Goal: Task Accomplishment & Management: Use online tool/utility

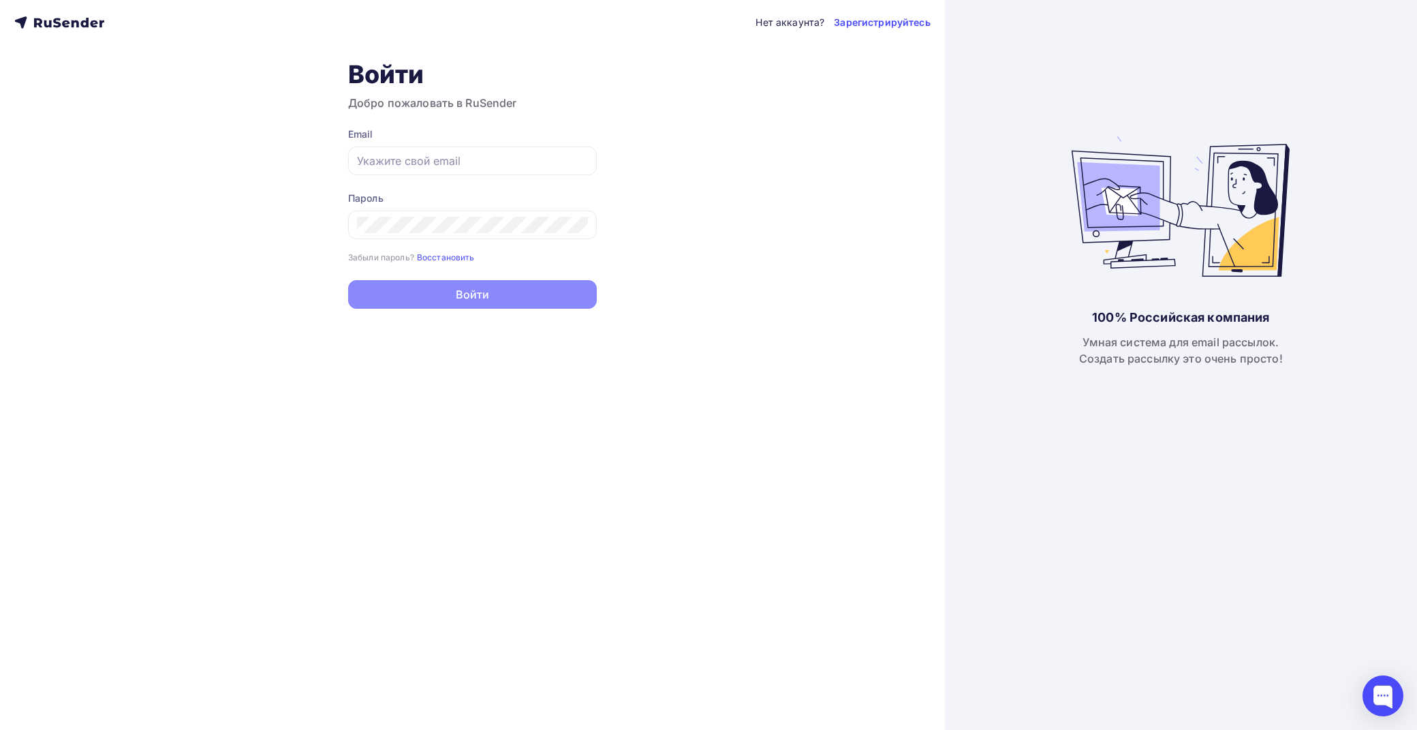
type input "[EMAIL_ADDRESS][DOMAIN_NAME]"
click at [520, 295] on button "Войти" at bounding box center [472, 294] width 249 height 29
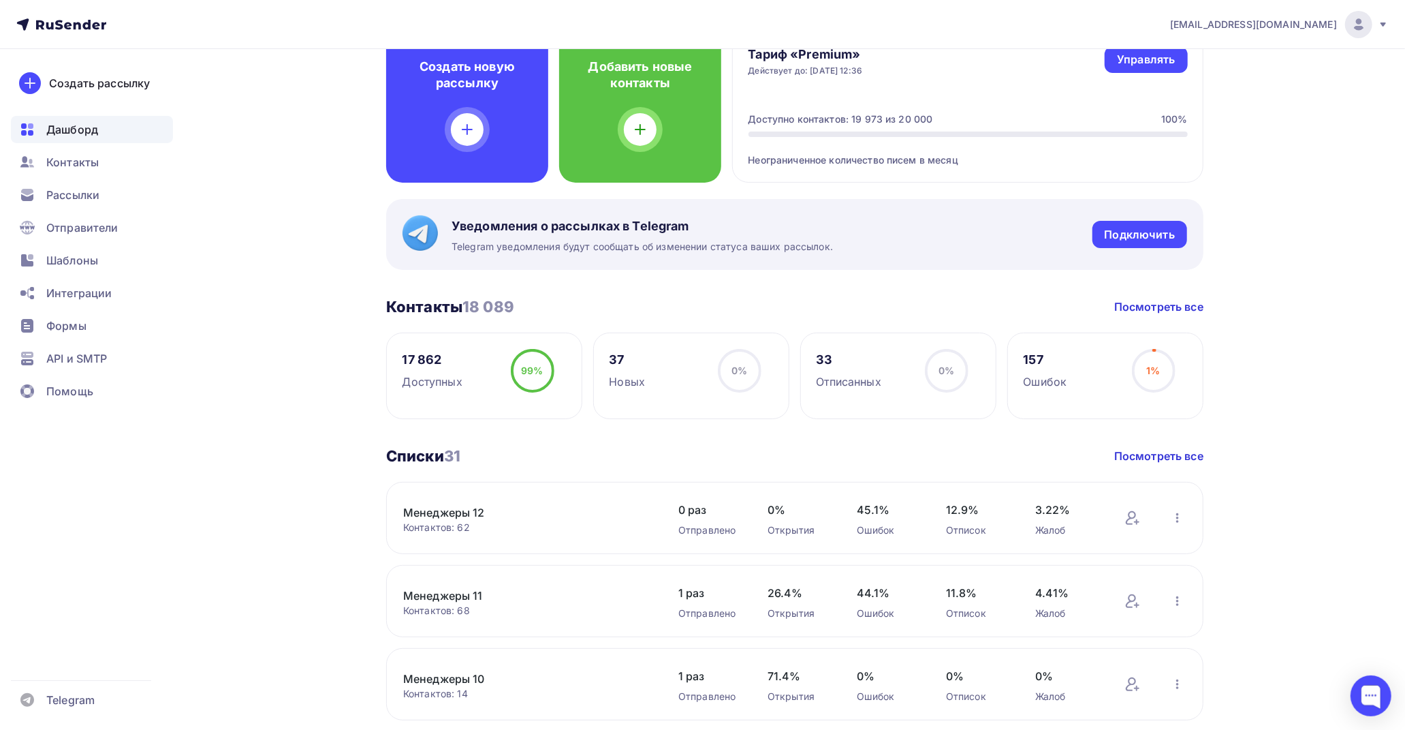
scroll to position [151, 0]
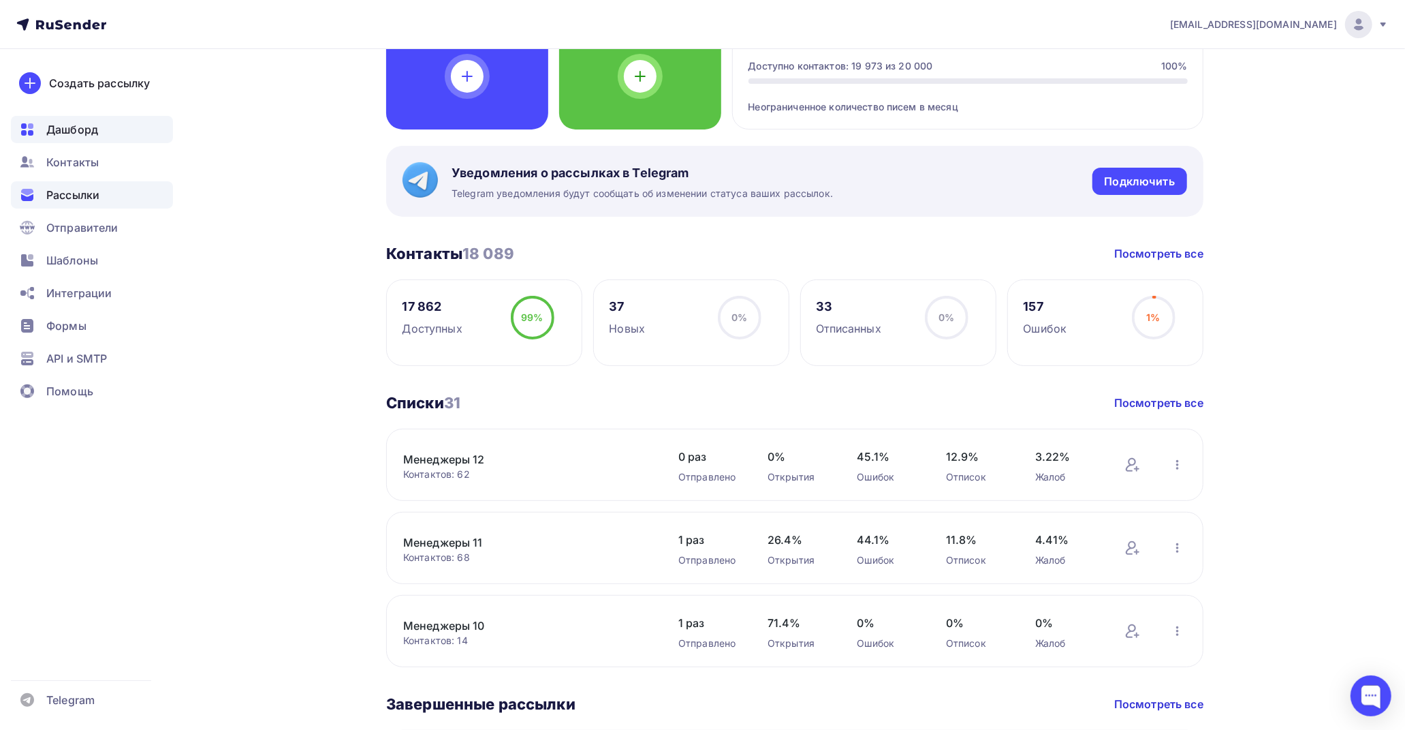
click at [85, 192] on span "Рассылки" at bounding box center [72, 195] width 53 height 16
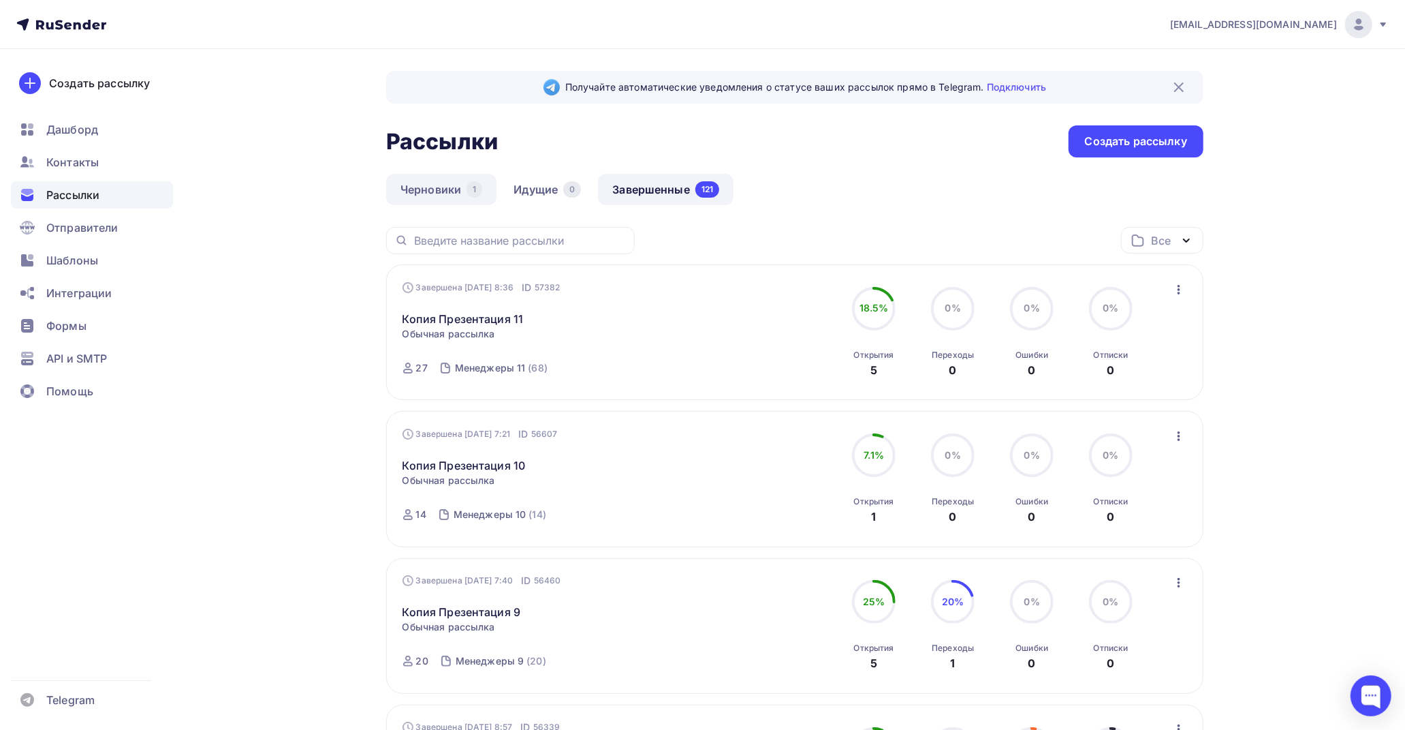
click at [444, 185] on link "Черновики 1" at bounding box center [441, 189] width 110 height 31
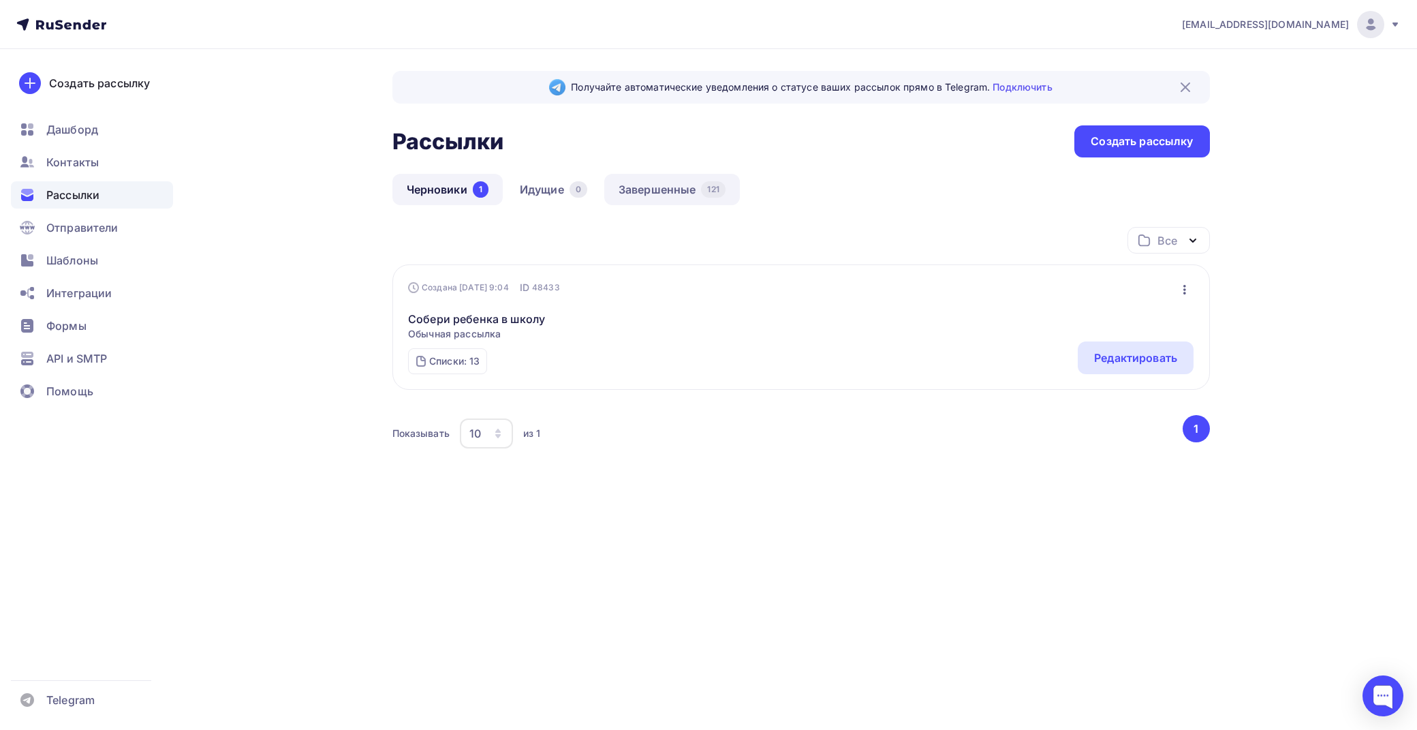
click at [644, 187] on link "Завершенные 121" at bounding box center [672, 189] width 136 height 31
